Goal: Transaction & Acquisition: Purchase product/service

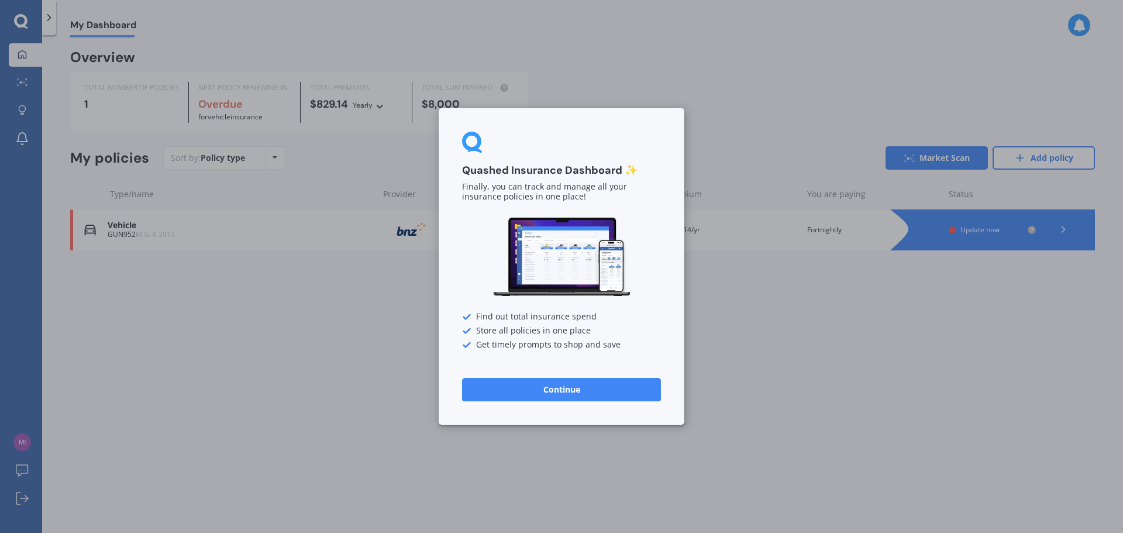
click at [643, 390] on button "Continue" at bounding box center [561, 389] width 199 height 23
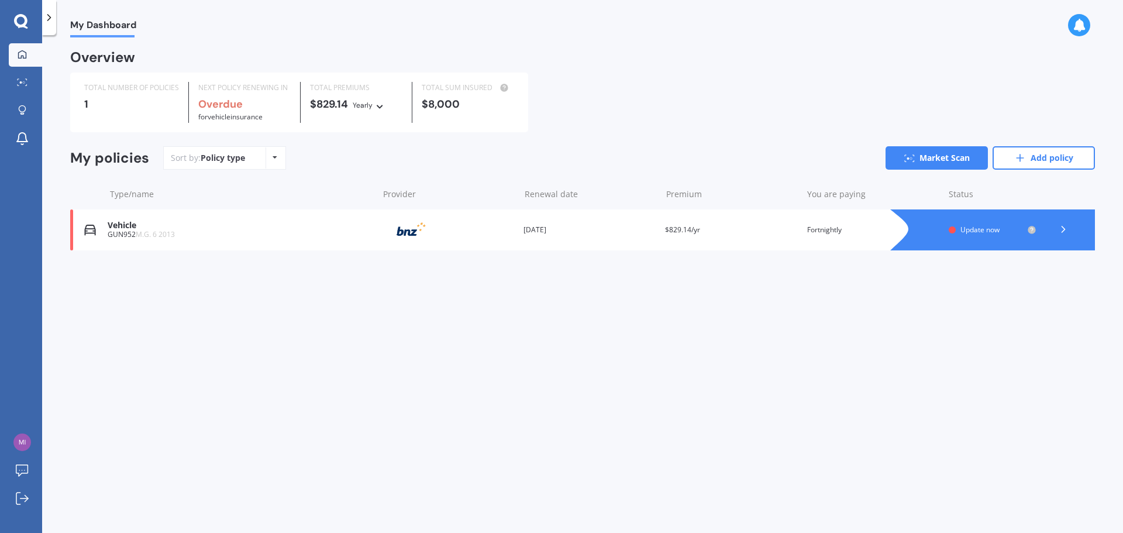
click at [21, 20] on icon at bounding box center [21, 21] width 14 height 15
click at [53, 13] on icon at bounding box center [49, 18] width 12 height 12
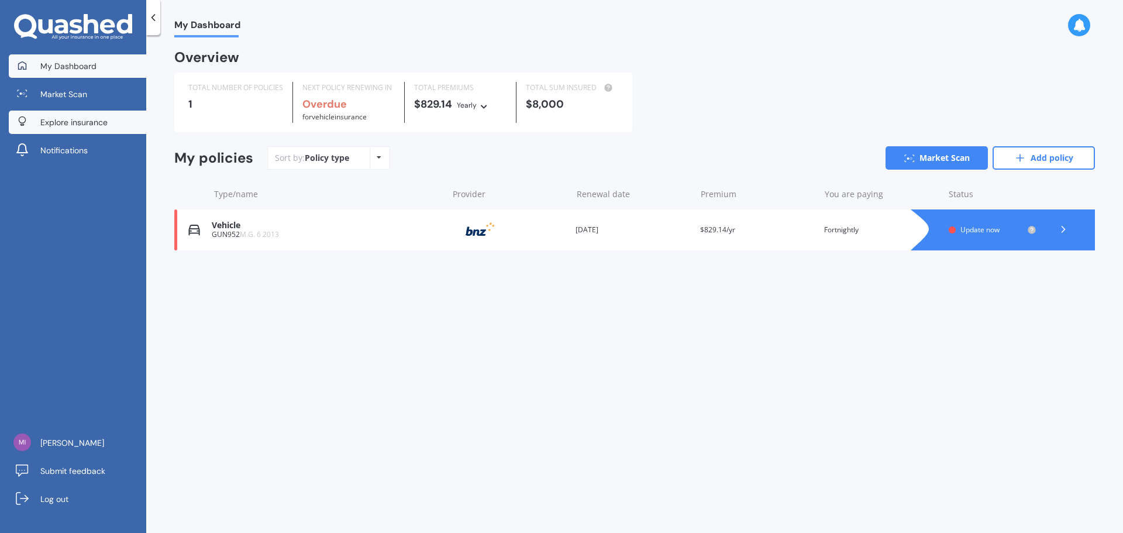
click at [71, 118] on span "Explore insurance" at bounding box center [73, 122] width 67 height 12
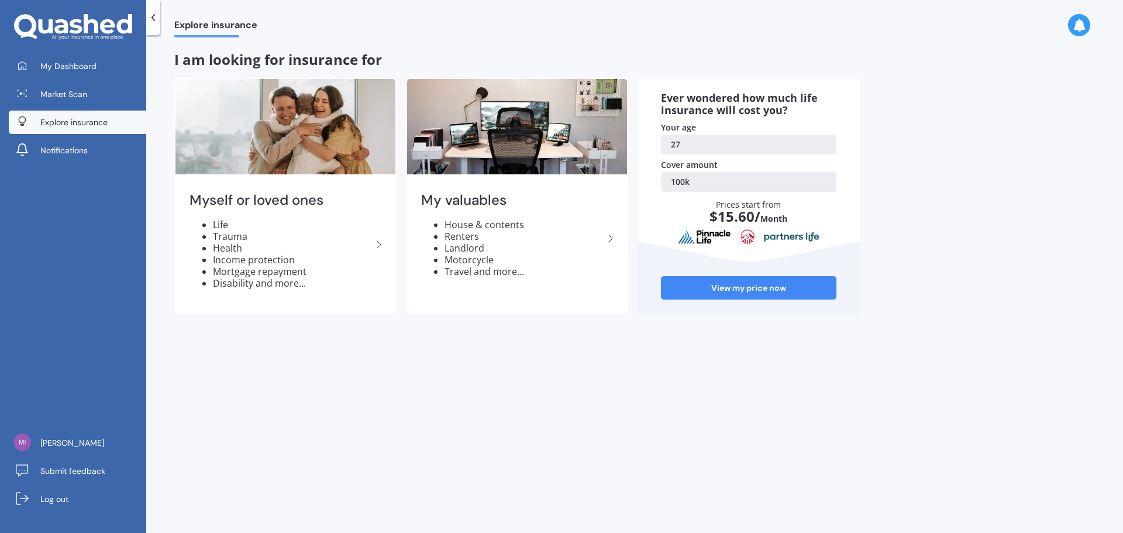
click at [54, 21] on icon at bounding box center [73, 27] width 118 height 26
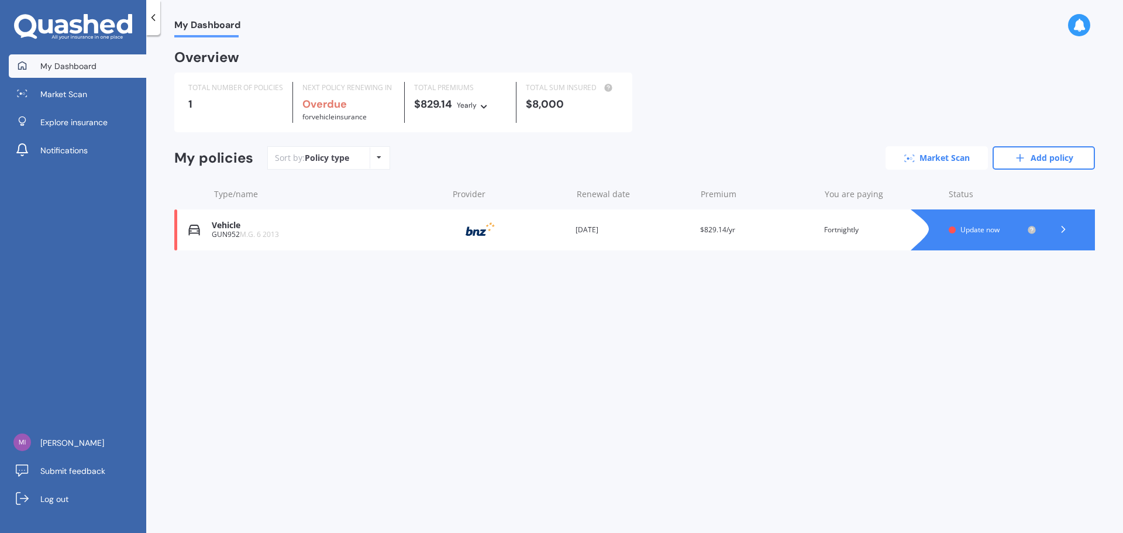
click at [955, 157] on link "Market Scan" at bounding box center [936, 157] width 102 height 23
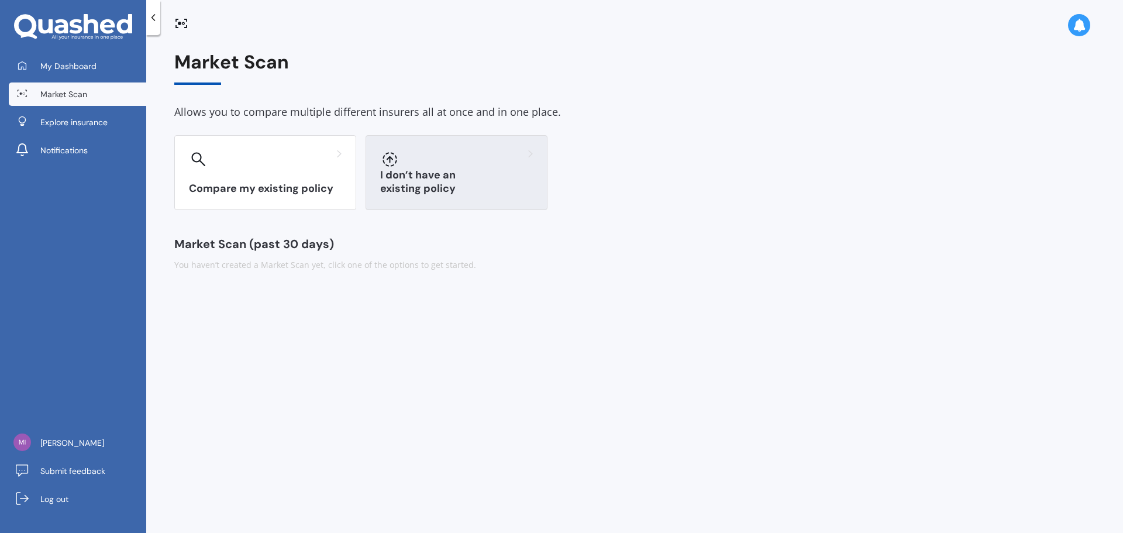
click at [498, 157] on div at bounding box center [456, 159] width 153 height 19
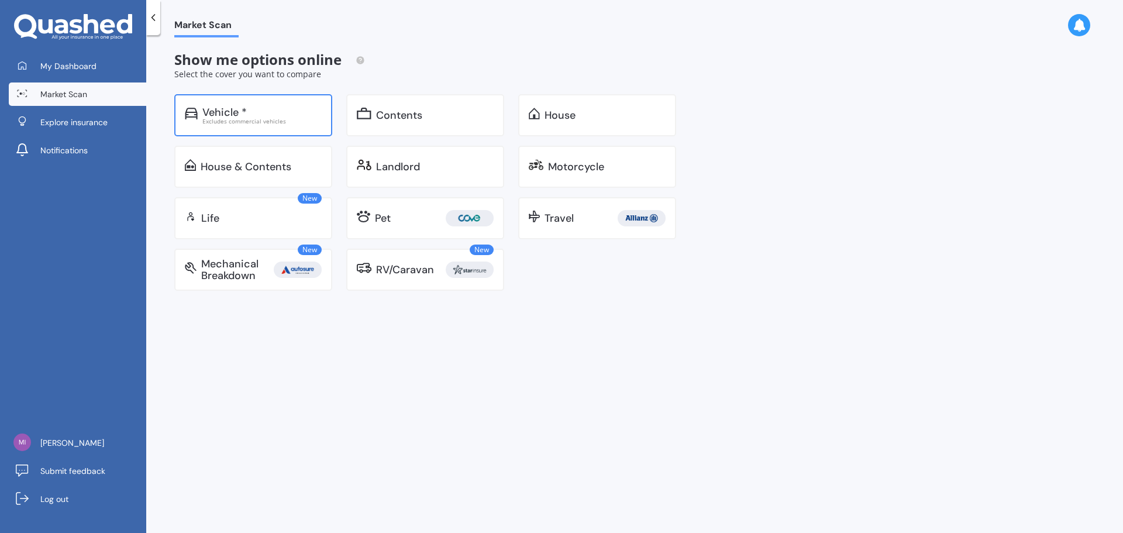
click at [256, 113] on div "Vehicle *" at bounding box center [261, 112] width 119 height 12
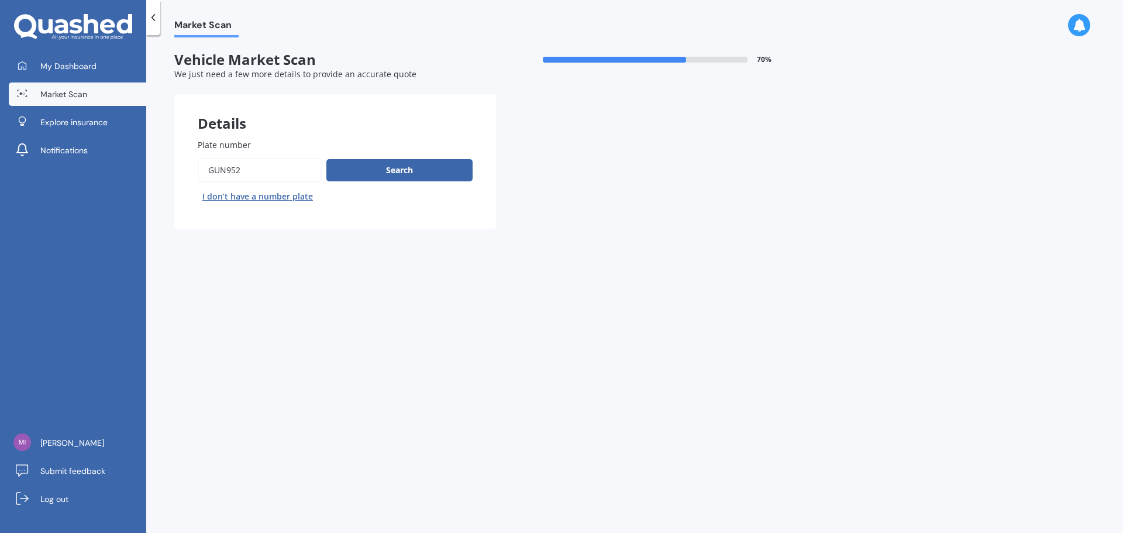
drag, startPoint x: 275, startPoint y: 164, endPoint x: 173, endPoint y: 167, distance: 102.9
click at [173, 167] on div "Market Scan Vehicle Market Scan 70 % We just need a few more details to provide…" at bounding box center [634, 286] width 977 height 498
click at [265, 195] on button "I don’t have a number plate" at bounding box center [258, 196] width 120 height 19
select select "03"
select select "05"
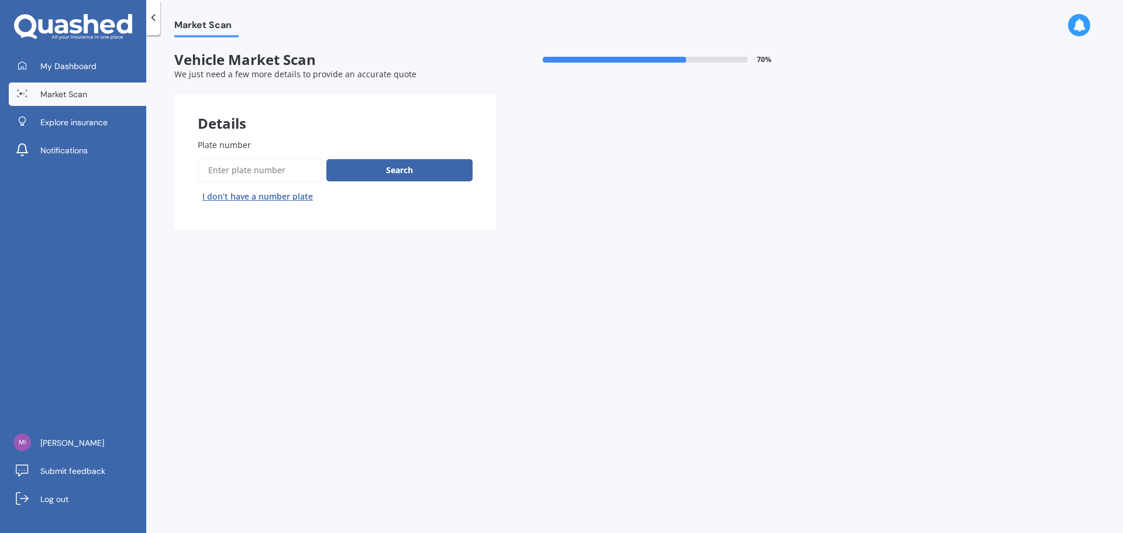
select select "1998"
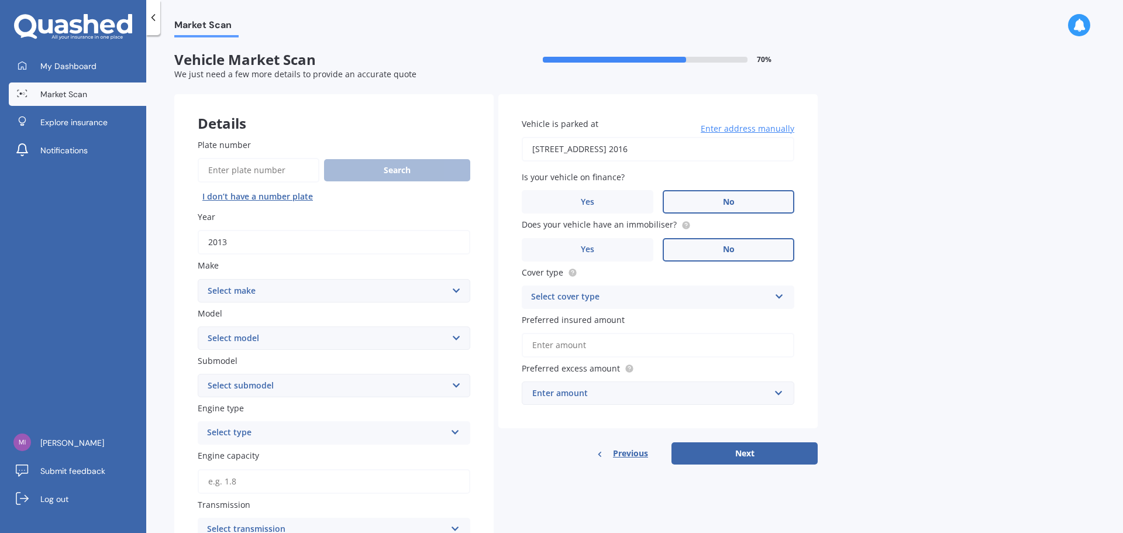
click at [261, 282] on select "Select make AC ALFA ROMEO ASTON [PERSON_NAME] AUDI AUSTIN BEDFORD Bentley BMW B…" at bounding box center [334, 290] width 272 height 23
select select "RENAULT"
click at [198, 279] on select "Select make AC ALFA ROMEO ASTON [PERSON_NAME] AUDI AUSTIN BEDFORD Bentley BMW B…" at bounding box center [334, 290] width 272 height 23
click at [253, 337] on select "Select model 1.4 10 12 15 16 17 18 19 20 21 25 Arkana Captur Clio Duster Espace…" at bounding box center [334, 337] width 272 height 23
select select "MEGANE"
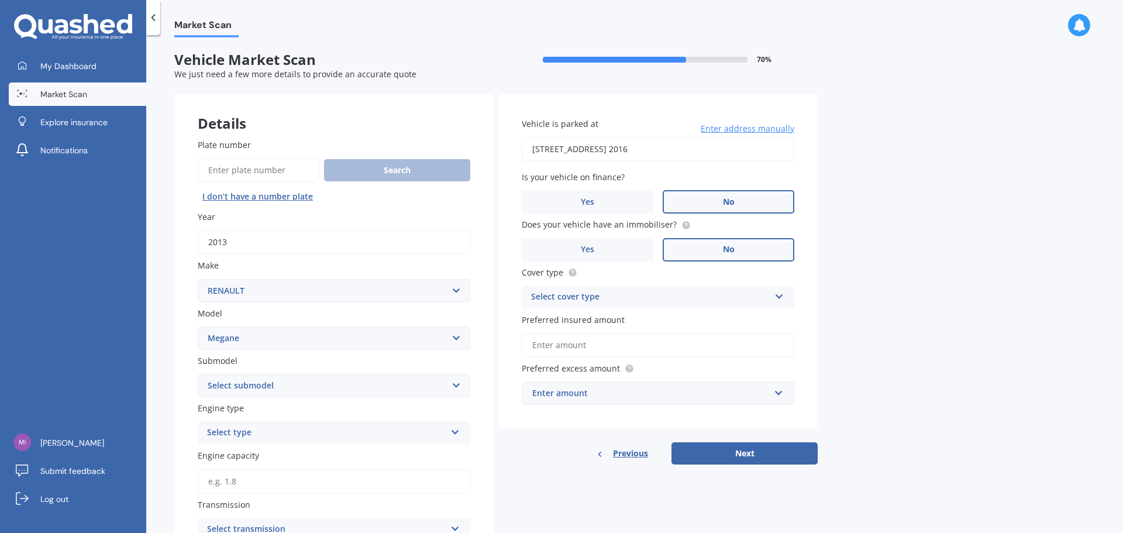
click at [198, 326] on select "Select model 1.4 10 12 15 16 17 18 19 20 21 25 Arkana Captur Clio Duster Espace…" at bounding box center [334, 337] width 272 height 23
click at [246, 387] on select "Select submodel (All other) Coupe Cabriole RS300 Trophy Manual Sport or GT" at bounding box center [334, 385] width 272 height 23
select select "SPORT OR GT"
click at [198, 374] on select "Select submodel (All other) Coupe Cabriole RS300 Trophy Manual Sport or GT" at bounding box center [334, 385] width 272 height 23
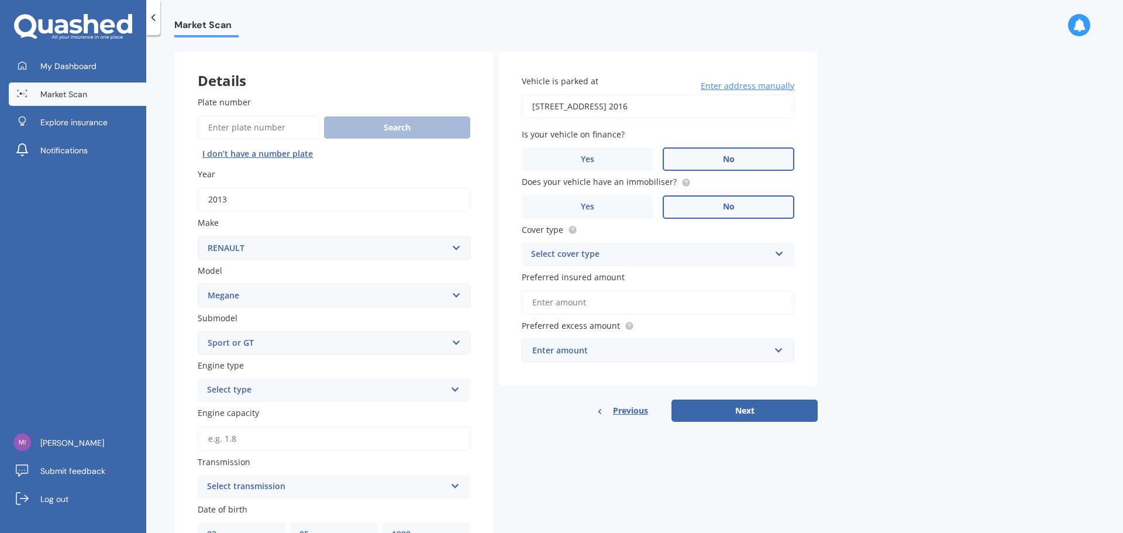
scroll to position [58, 0]
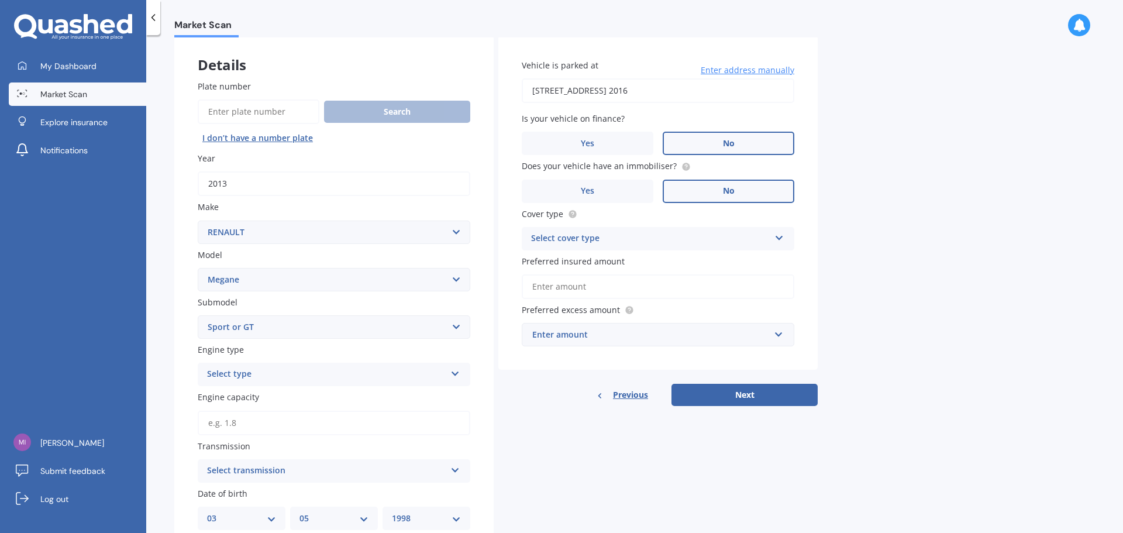
click at [232, 379] on div "Select type" at bounding box center [326, 374] width 239 height 14
click at [234, 396] on div "Petrol" at bounding box center [333, 397] width 271 height 21
click at [256, 428] on input "Engine capacity" at bounding box center [334, 422] width 272 height 25
type input "2.0"
click at [525, 450] on div "Details Plate number Search I don’t have a number plate Year [DATE] Make Select…" at bounding box center [495, 390] width 643 height 708
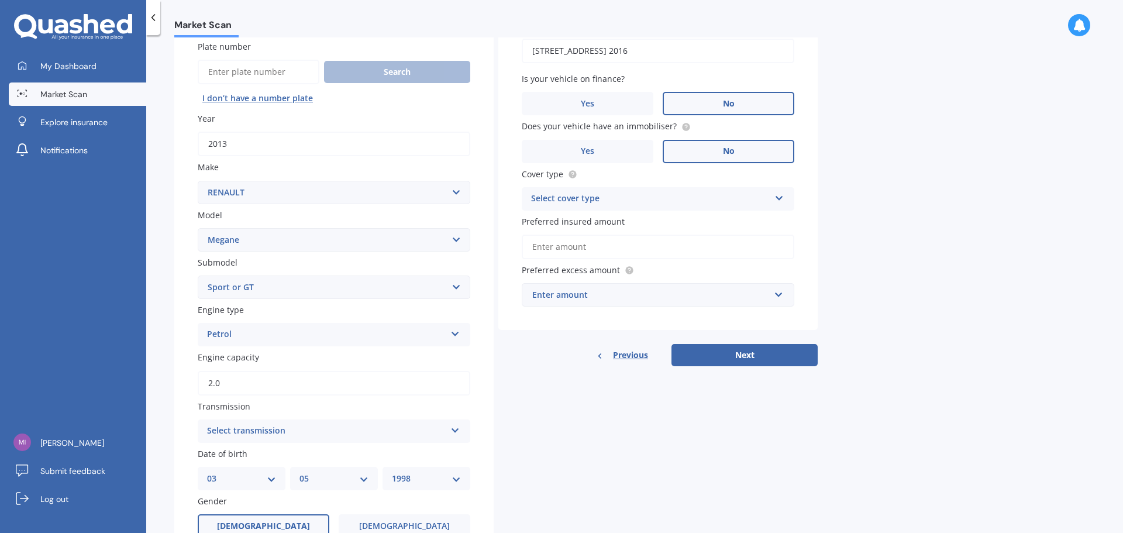
scroll to position [117, 0]
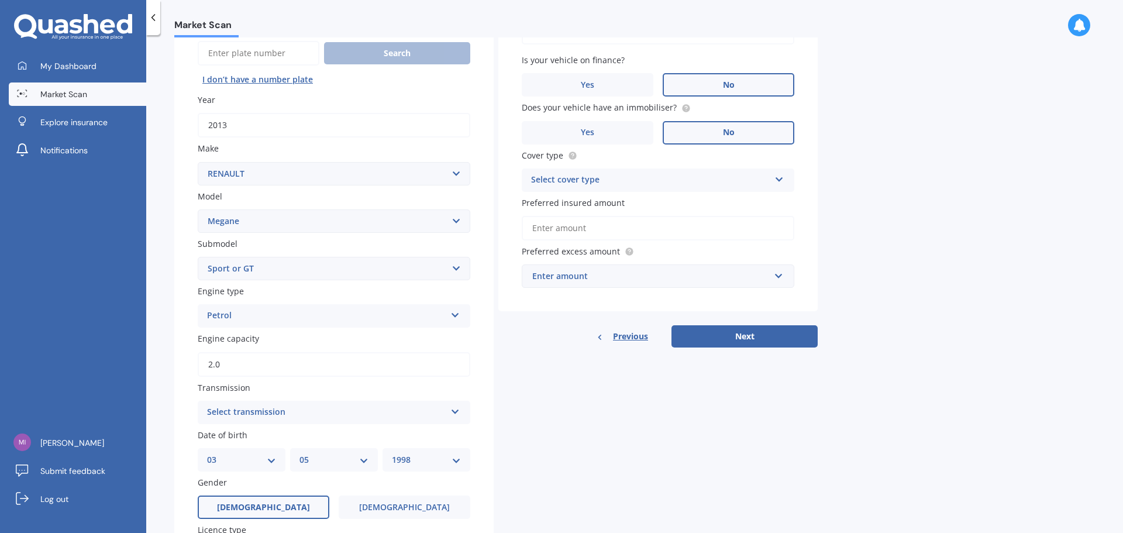
click at [275, 414] on div "Select transmission" at bounding box center [326, 412] width 239 height 14
click at [271, 451] on div "Manual" at bounding box center [333, 456] width 271 height 21
click at [486, 425] on div "Plate number Search I don’t have a number plate Year [DATE] Make Select make AC…" at bounding box center [333, 341] width 319 height 687
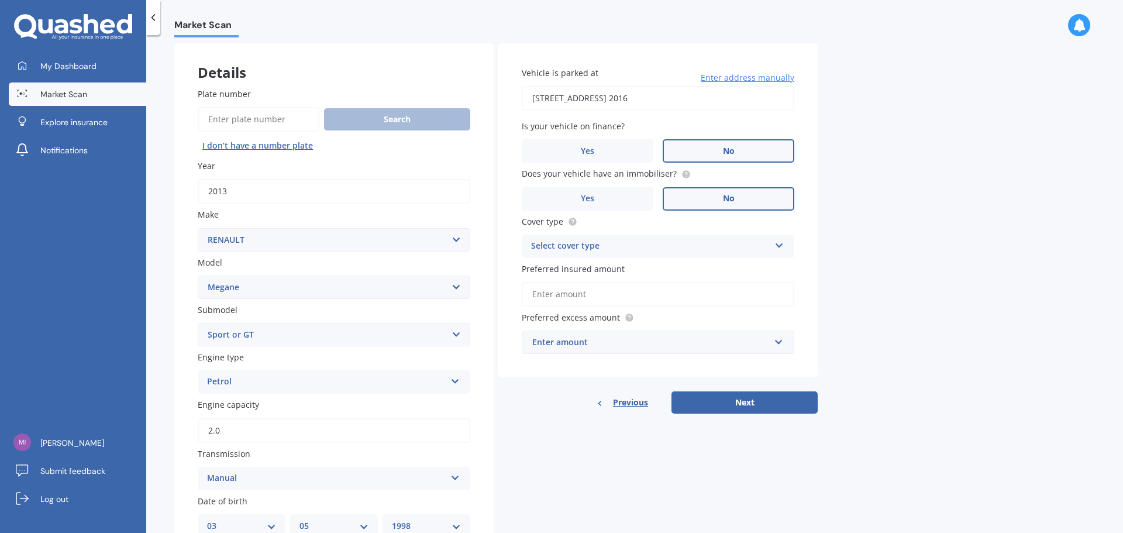
scroll to position [0, 0]
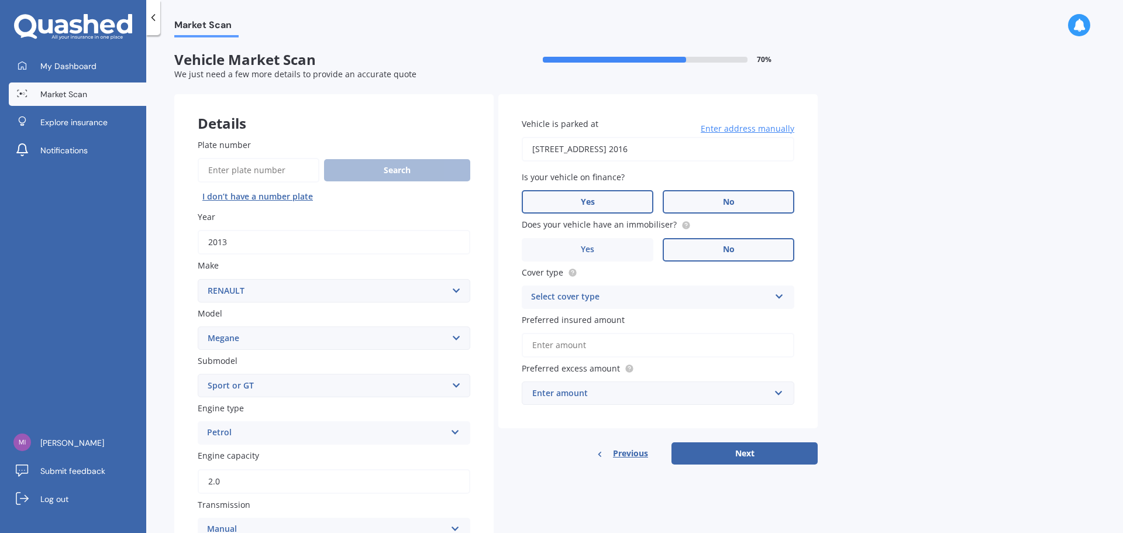
click at [614, 209] on label "Yes" at bounding box center [588, 201] width 132 height 23
click at [0, 0] on input "Yes" at bounding box center [0, 0] width 0 height 0
click at [616, 297] on div "Select cover type" at bounding box center [650, 297] width 239 height 14
click at [605, 321] on div "Comprehensive" at bounding box center [657, 319] width 271 height 21
click at [593, 345] on input "Preferred insured amount" at bounding box center [658, 345] width 272 height 25
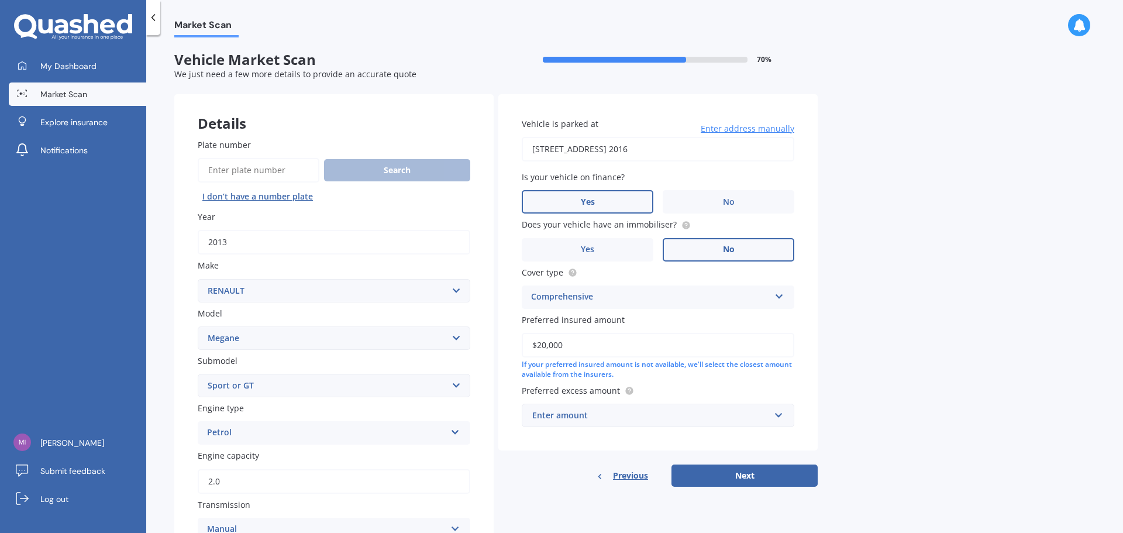
type input "$20,000"
click at [616, 416] on div "Enter amount" at bounding box center [650, 415] width 237 height 13
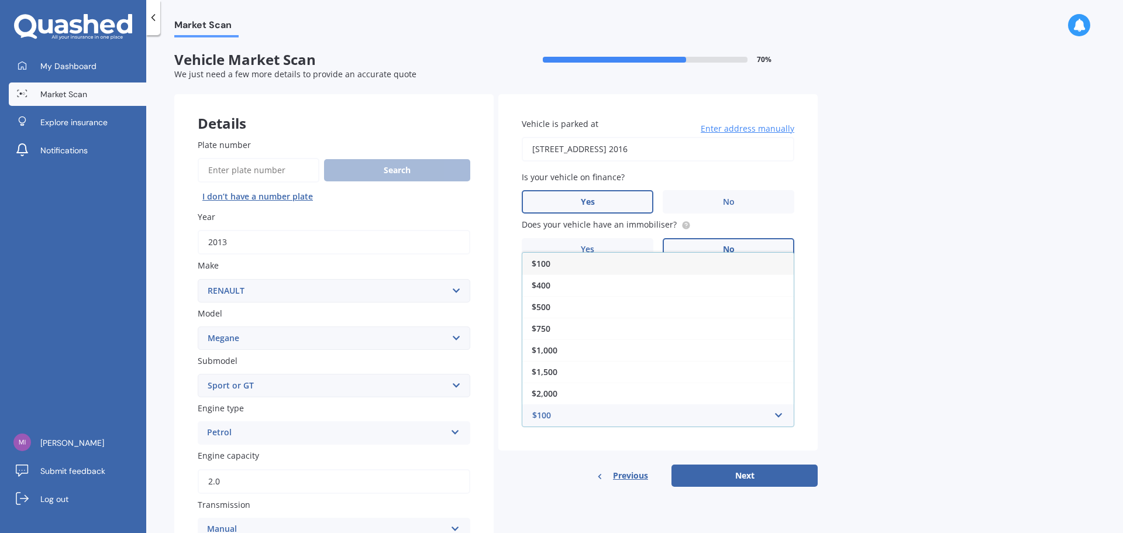
click at [577, 267] on div "$100" at bounding box center [657, 264] width 271 height 22
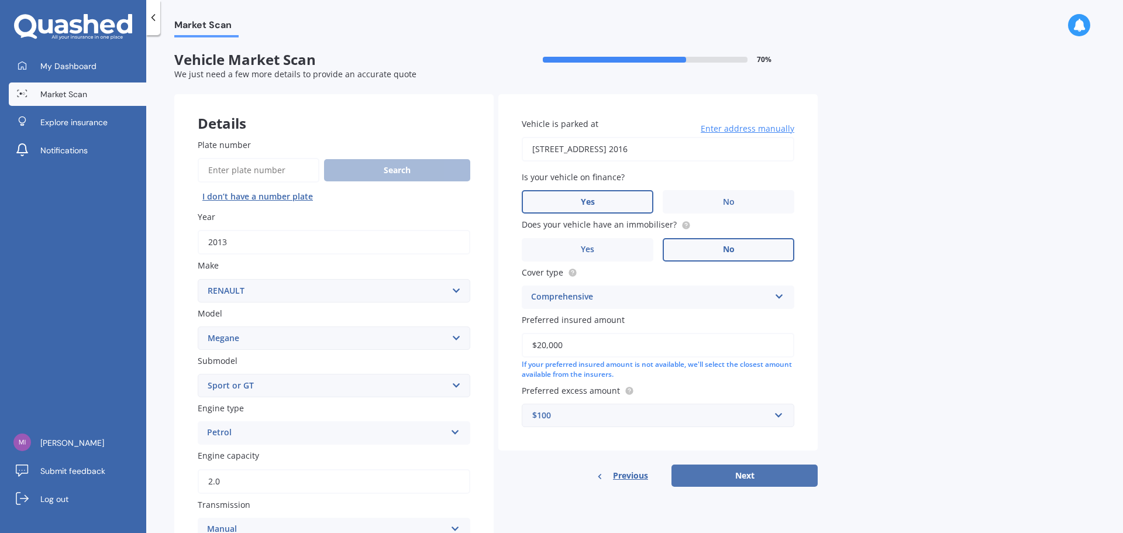
click at [784, 477] on button "Next" at bounding box center [744, 475] width 146 height 22
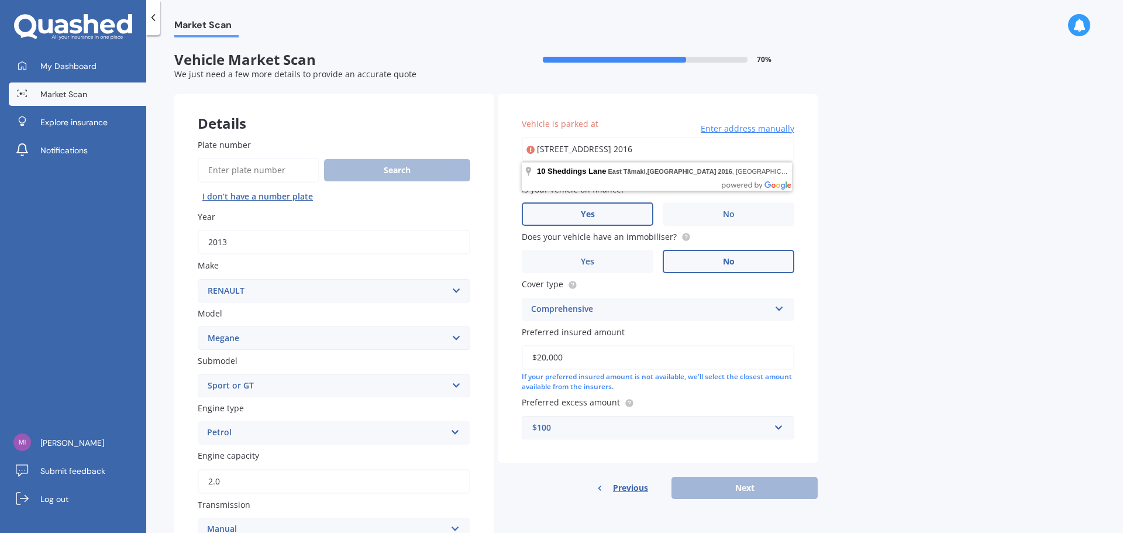
click at [723, 157] on input "[STREET_ADDRESS] 2016" at bounding box center [658, 149] width 272 height 25
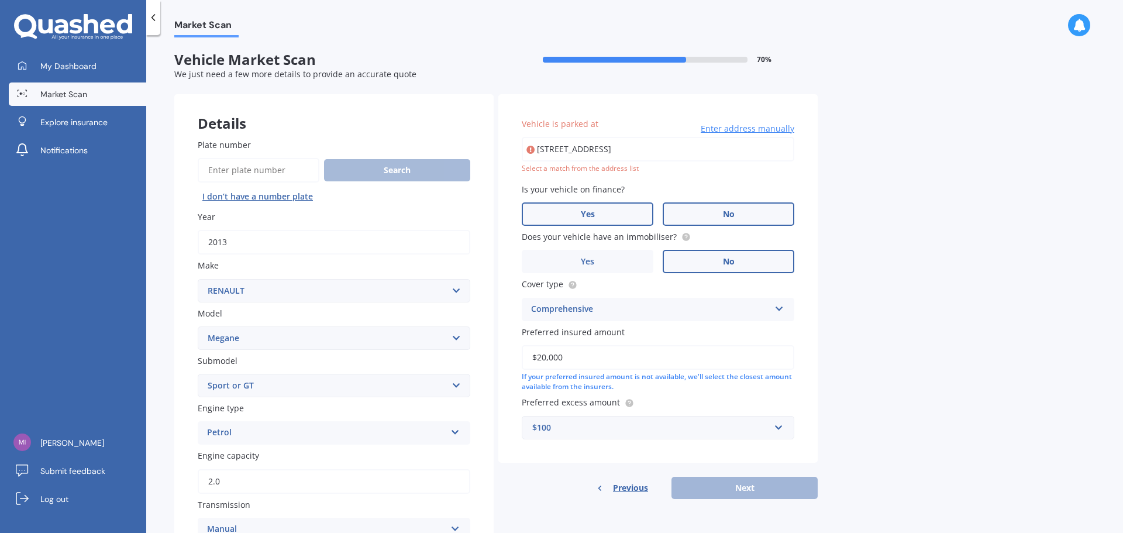
type input "[STREET_ADDRESS] 2016"
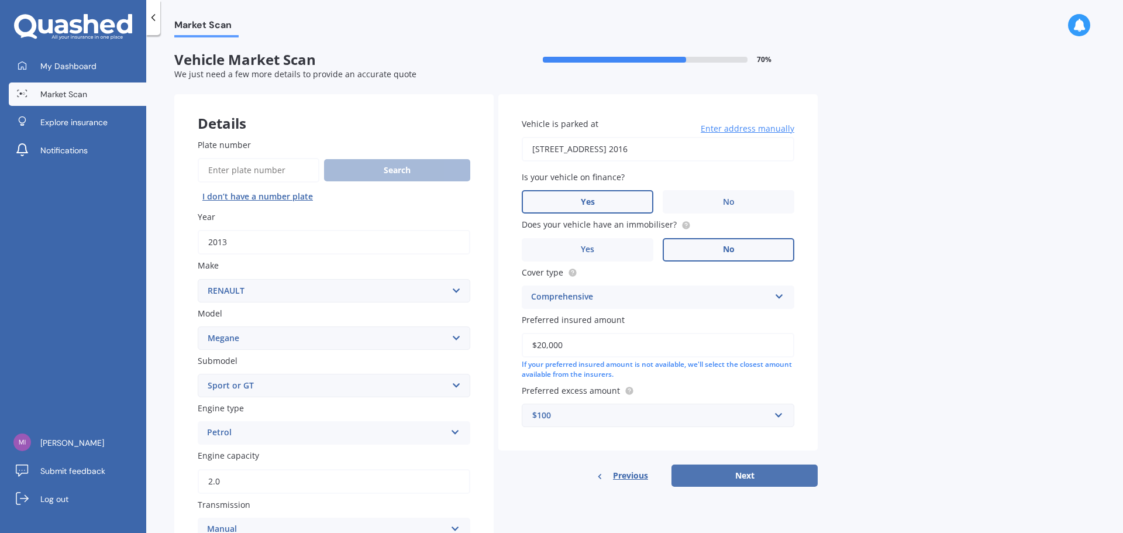
click at [751, 478] on button "Next" at bounding box center [744, 475] width 146 height 22
select select "03"
select select "05"
select select "1998"
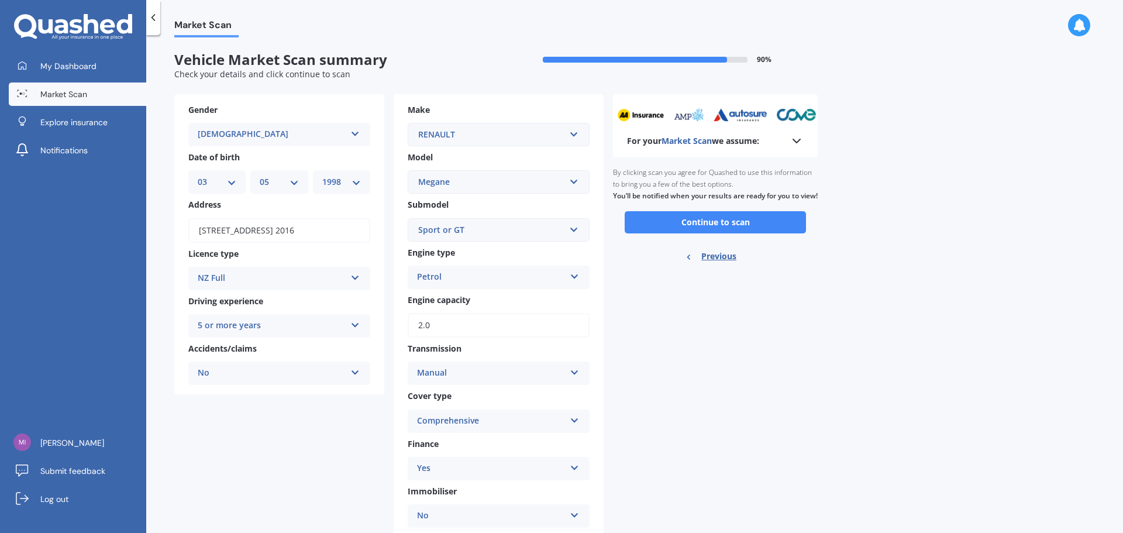
click at [503, 226] on div "Sport or GT" at bounding box center [491, 229] width 147 height 13
click at [543, 258] on div "(All other)" at bounding box center [498, 252] width 181 height 22
click at [543, 231] on div "(All other)" at bounding box center [491, 229] width 147 height 13
click at [523, 323] on div "Sport or GT" at bounding box center [498, 317] width 181 height 22
click at [742, 231] on button "Continue to scan" at bounding box center [715, 222] width 181 height 22
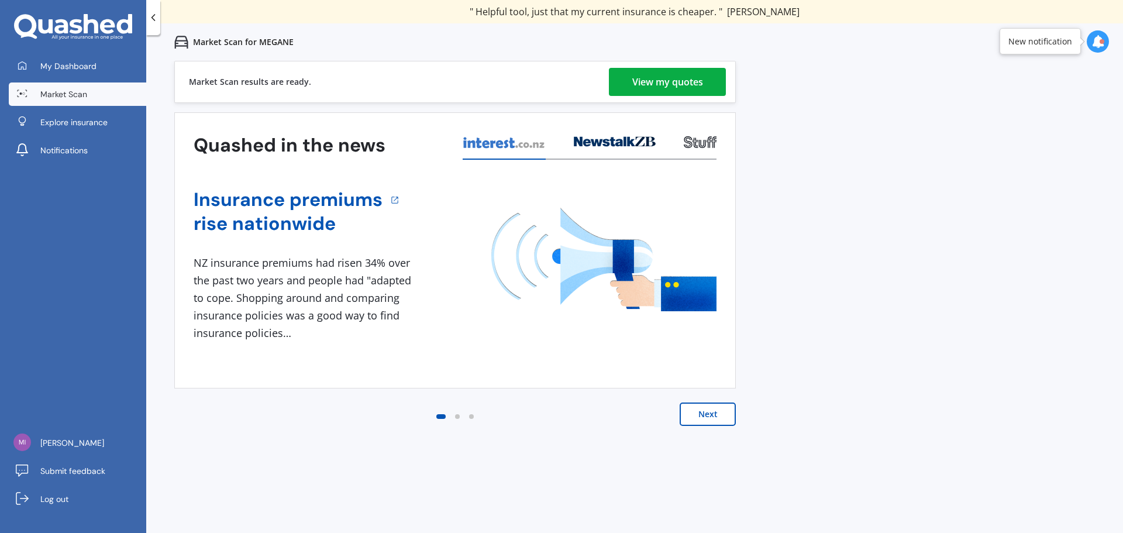
click at [672, 76] on div "View my quotes" at bounding box center [667, 82] width 71 height 28
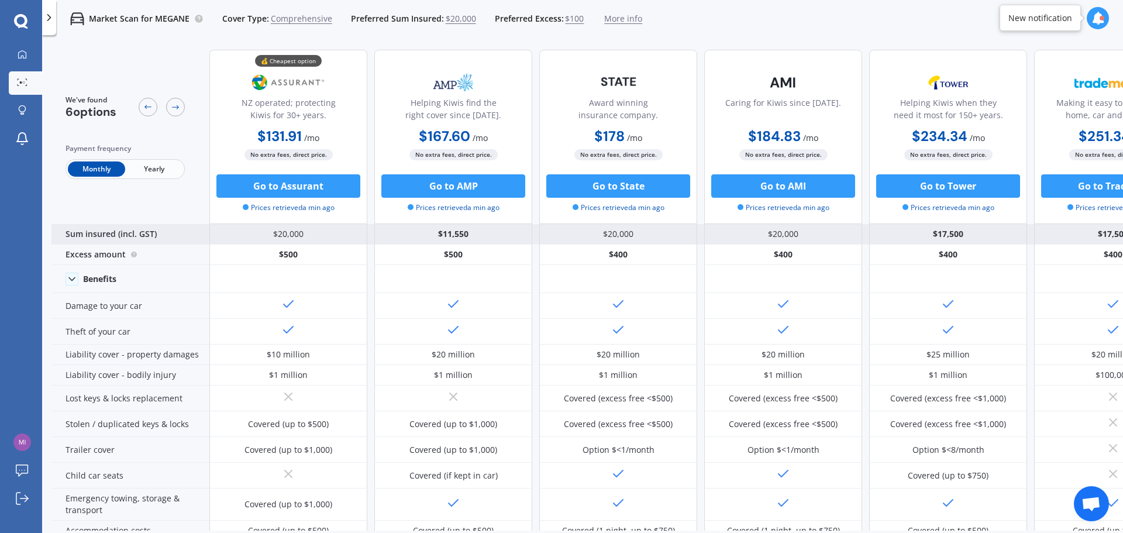
drag, startPoint x: 487, startPoint y: 495, endPoint x: 467, endPoint y: 226, distance: 269.7
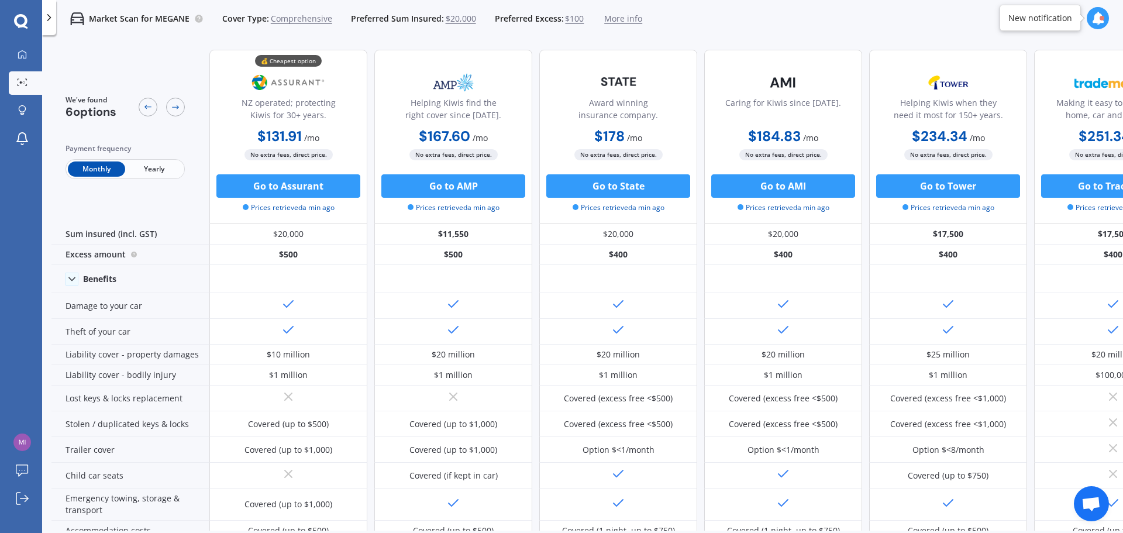
click at [571, 21] on span "$100" at bounding box center [574, 19] width 19 height 12
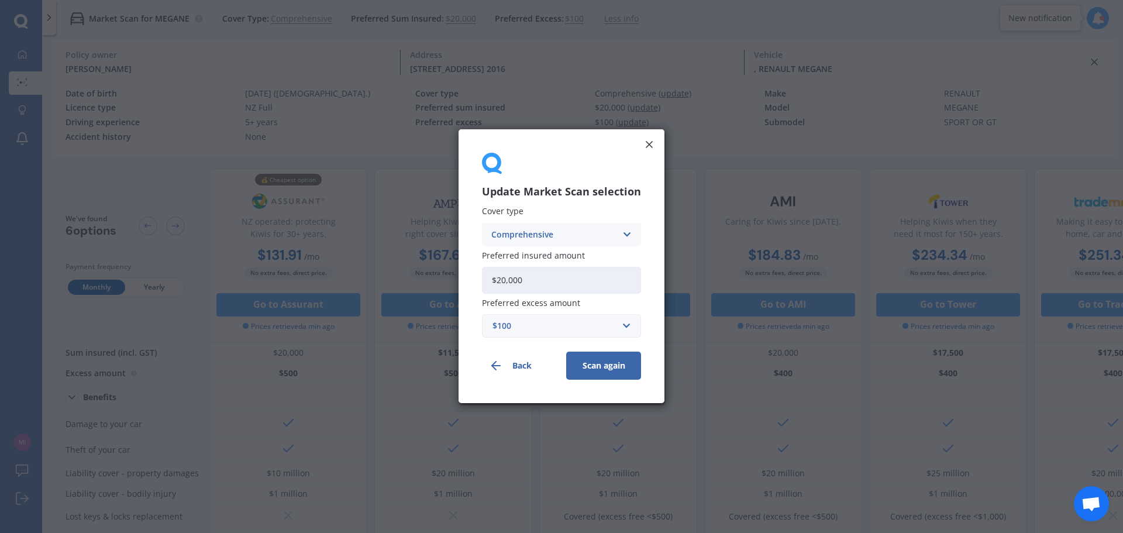
click at [646, 147] on line at bounding box center [649, 145] width 6 height 6
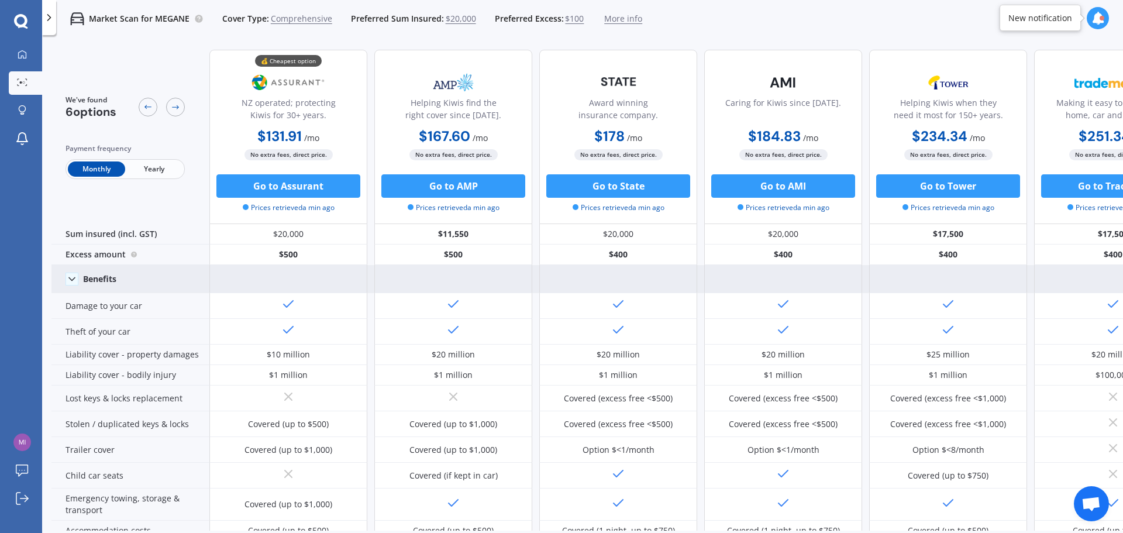
click at [69, 278] on polyline at bounding box center [72, 278] width 6 height 3
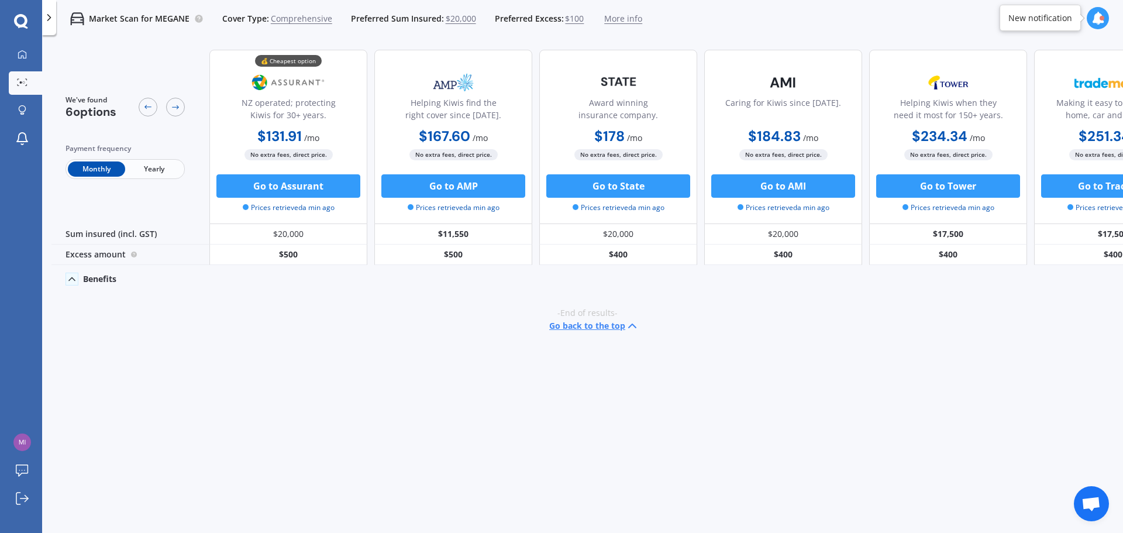
click at [69, 278] on icon at bounding box center [72, 279] width 12 height 12
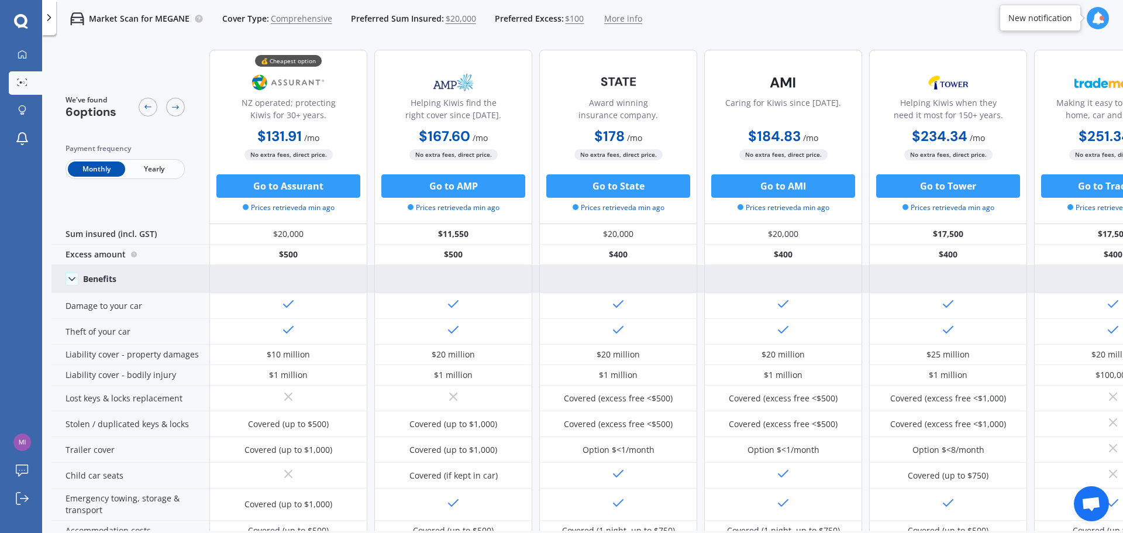
click at [566, 19] on span "$100" at bounding box center [574, 19] width 19 height 12
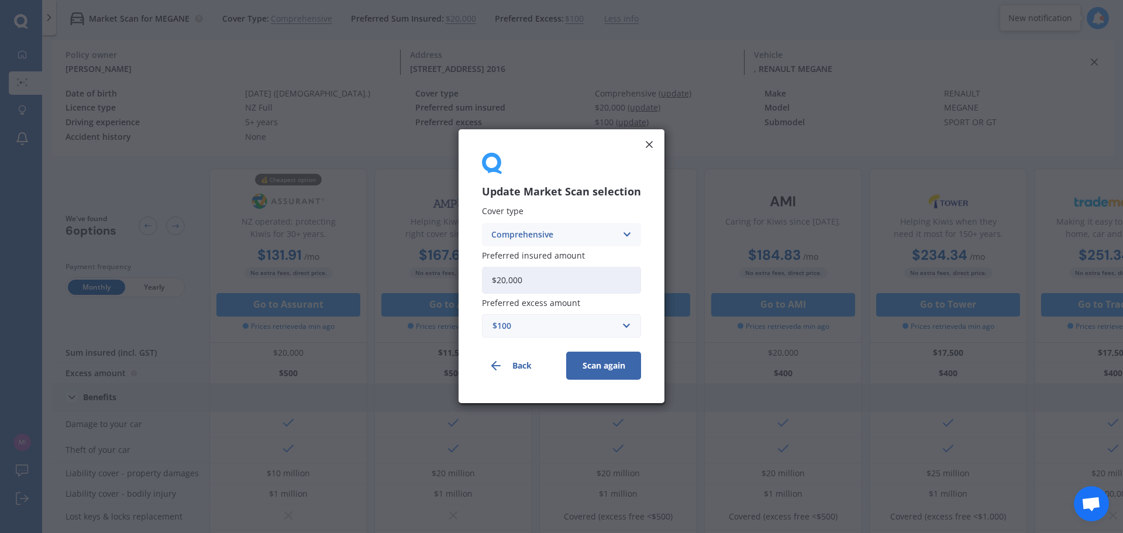
click at [537, 331] on div "$100" at bounding box center [554, 326] width 124 height 13
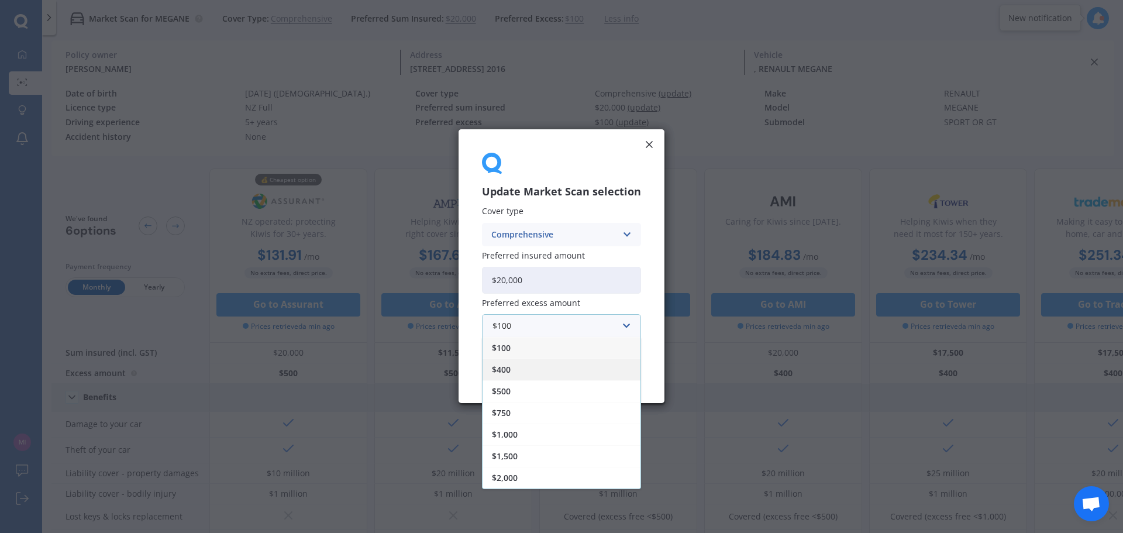
click at [538, 371] on div "$400" at bounding box center [561, 370] width 158 height 22
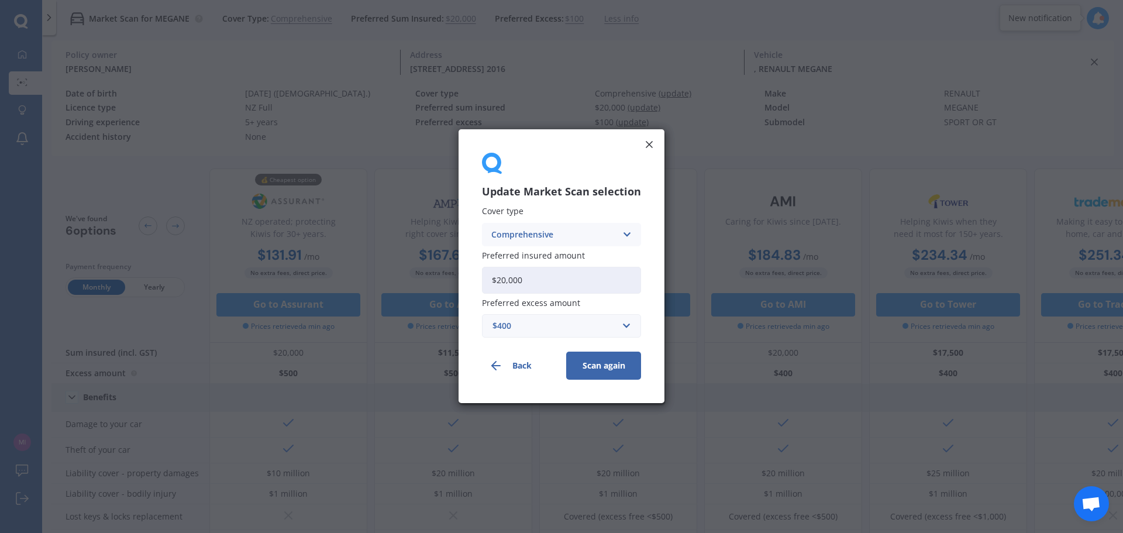
click at [605, 361] on button "Scan again" at bounding box center [603, 366] width 75 height 28
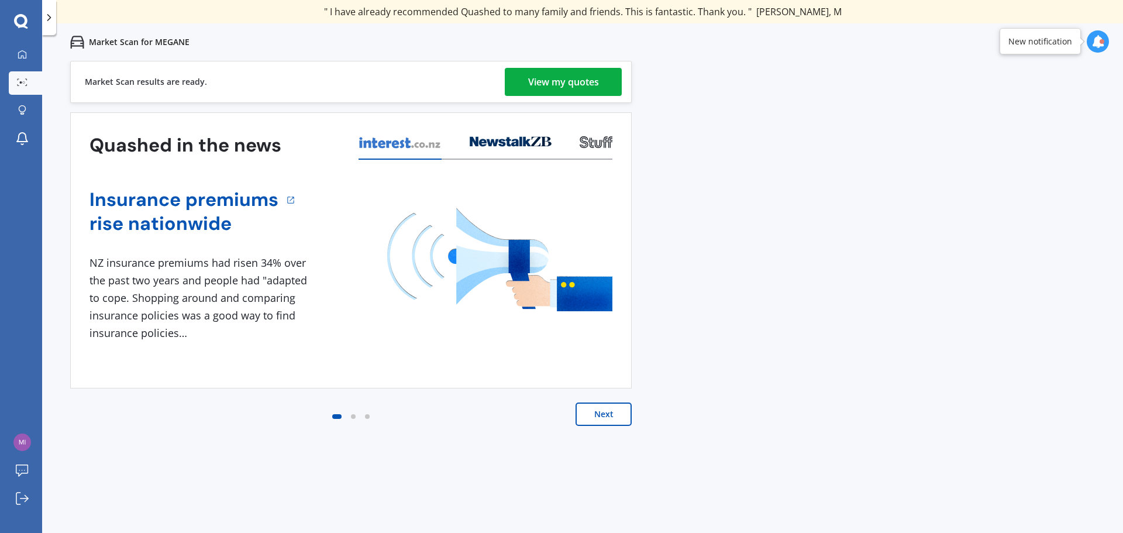
click at [581, 74] on div "View my quotes" at bounding box center [563, 82] width 71 height 28
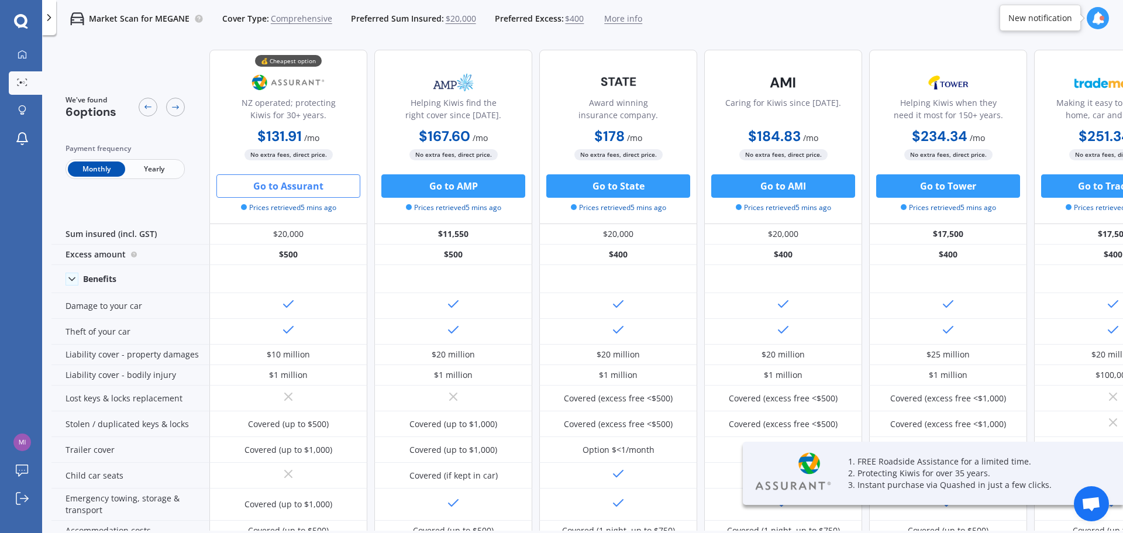
click at [260, 179] on button "Go to Assurant" at bounding box center [288, 185] width 144 height 23
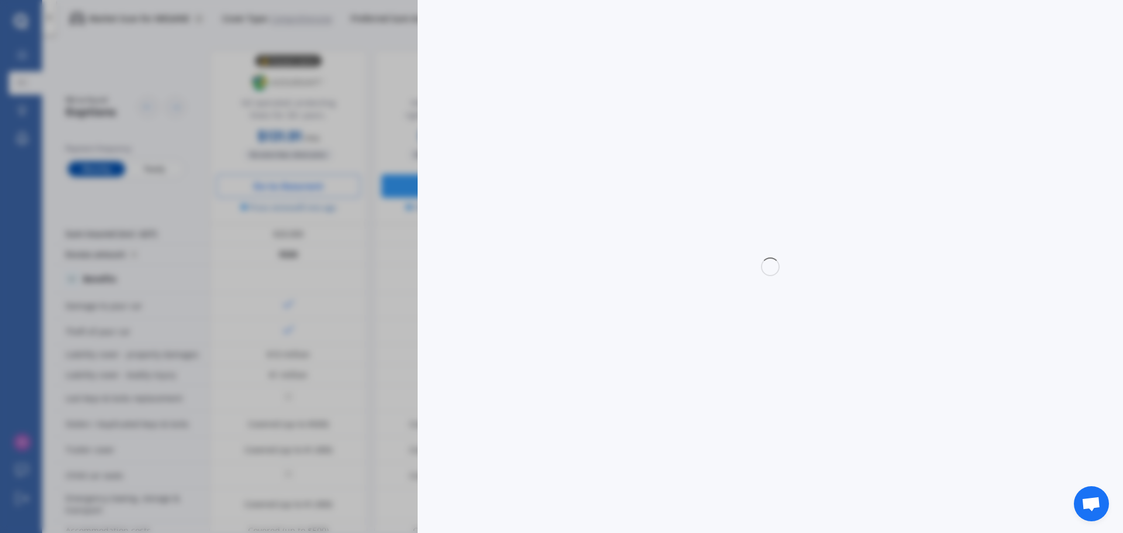
select select "Monthly"
select select "full"
select select "0"
select select "Howick / [GEOGRAPHIC_DATA] / Beachlands"
select select "RENAULT"
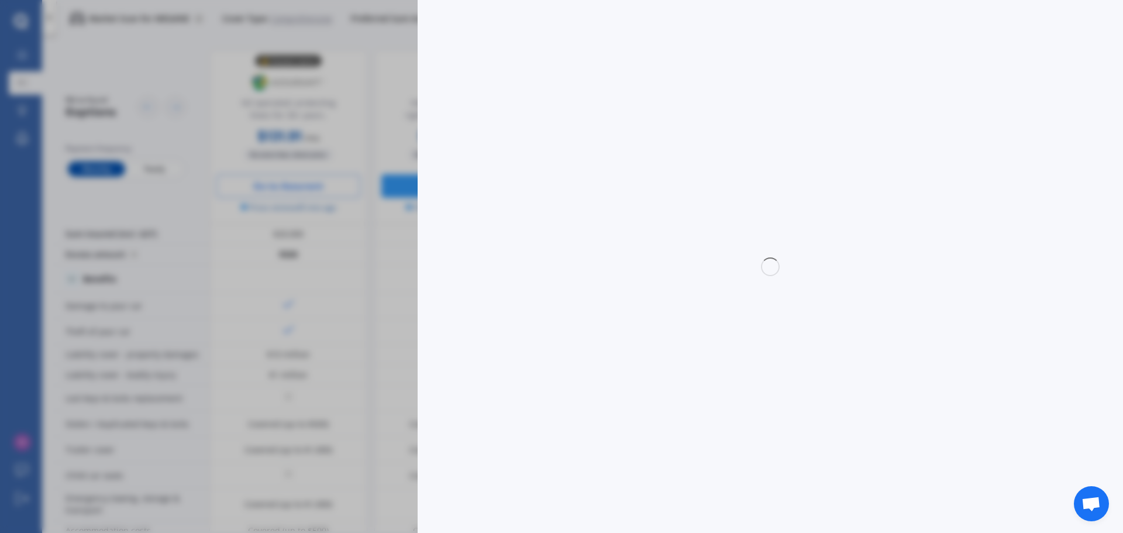
select select "MEGANE"
select select "SPORT OR GT"
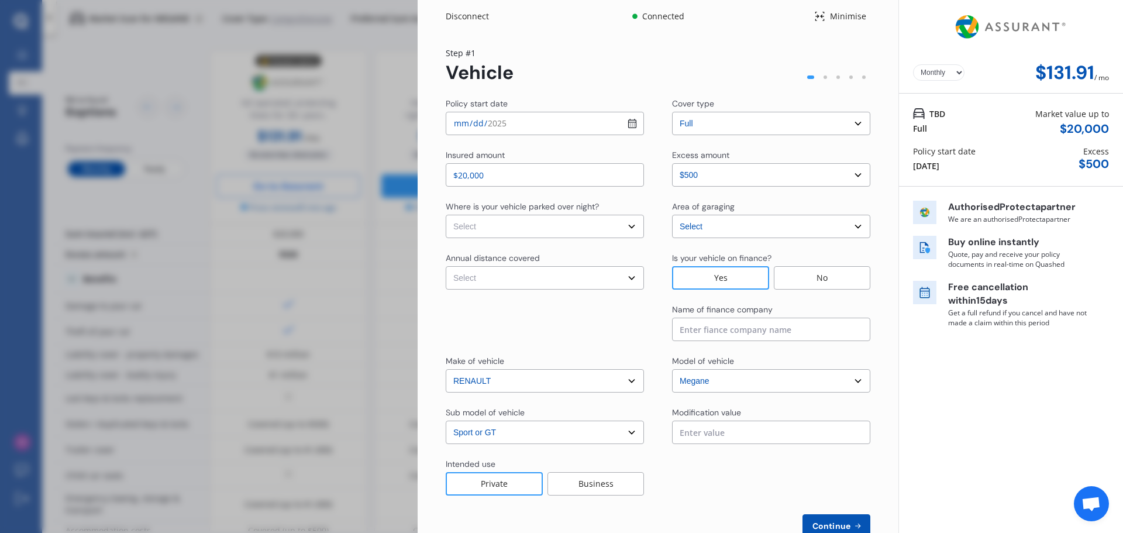
click at [479, 14] on div "Disconnect" at bounding box center [474, 17] width 56 height 12
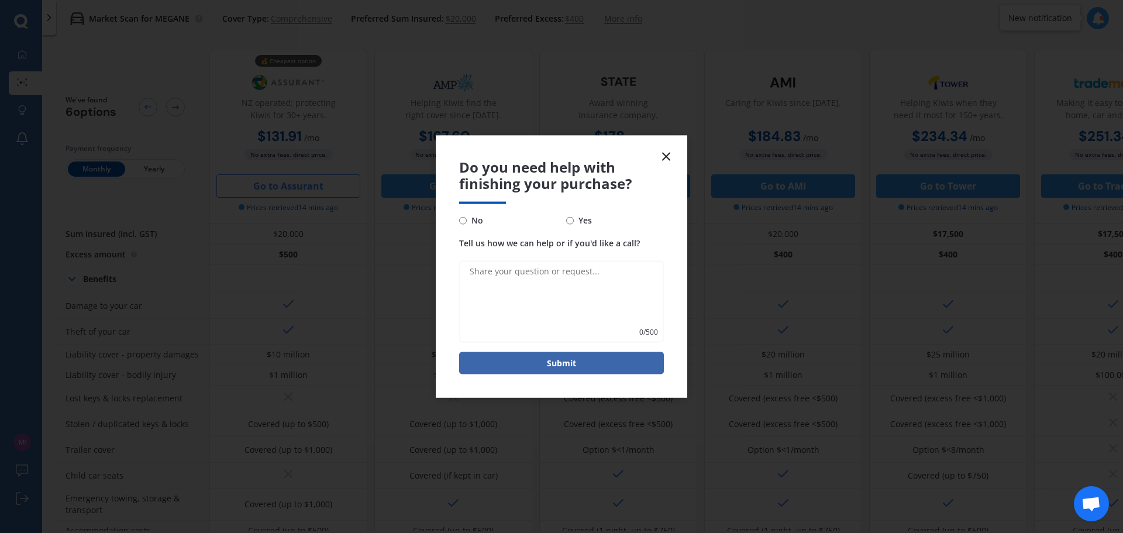
click at [666, 154] on icon at bounding box center [666, 156] width 14 height 14
